Goal: Transaction & Acquisition: Purchase product/service

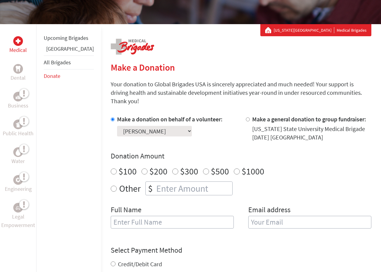
scroll to position [121, 0]
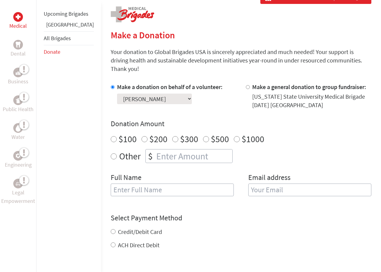
click at [149, 133] on label "$200" at bounding box center [158, 138] width 18 height 11
click at [141, 136] on input "$200" at bounding box center [144, 139] width 6 height 6
radio input "true"
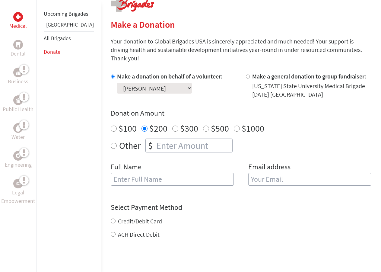
scroll to position [181, 0]
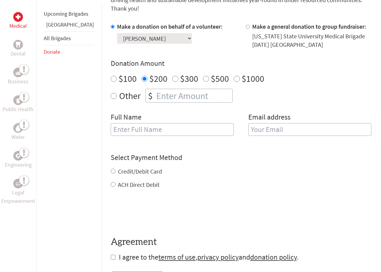
click at [165, 123] on input "text" at bounding box center [172, 129] width 123 height 13
type input "[PERSON_NAME]"
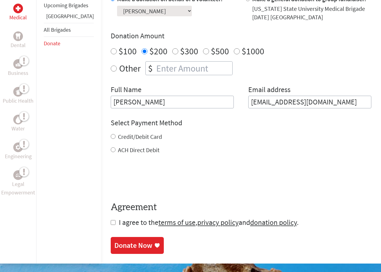
scroll to position [211, 0]
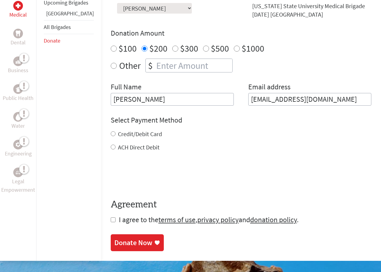
click at [272, 93] on input "[EMAIL_ADDRESS][DOMAIN_NAME]" at bounding box center [309, 99] width 123 height 13
type input "[EMAIL_ADDRESS][DOMAIN_NAME]"
click at [111, 130] on div "Credit/Debit Card" at bounding box center [241, 134] width 260 height 8
click at [111, 131] on input "Credit/Debit Card" at bounding box center [113, 133] width 5 height 5
radio input "true"
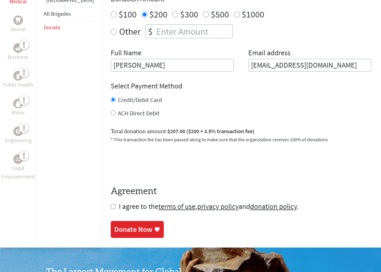
scroll to position [241, 0]
